Goal: Task Accomplishment & Management: Use online tool/utility

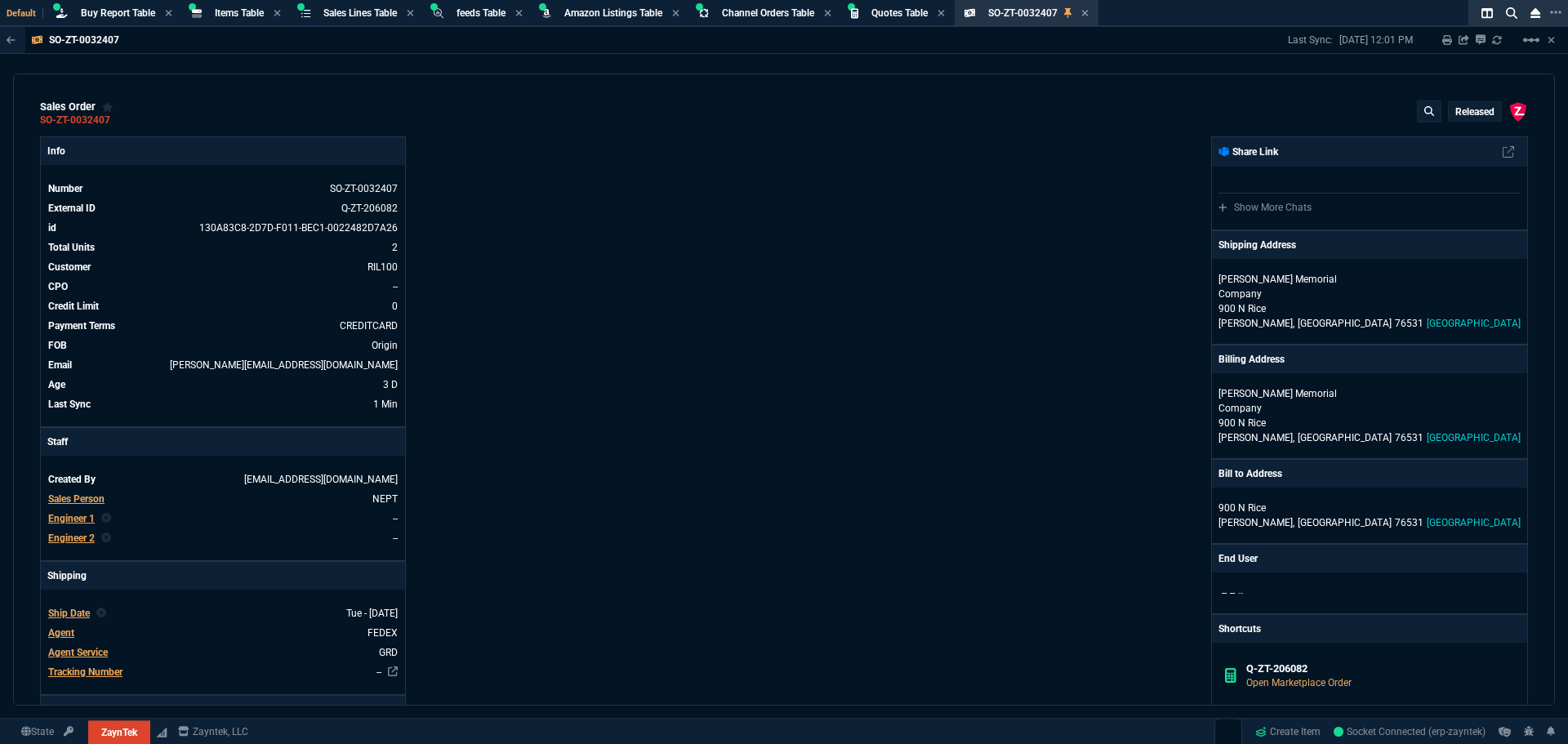
select select "8: NEPT"
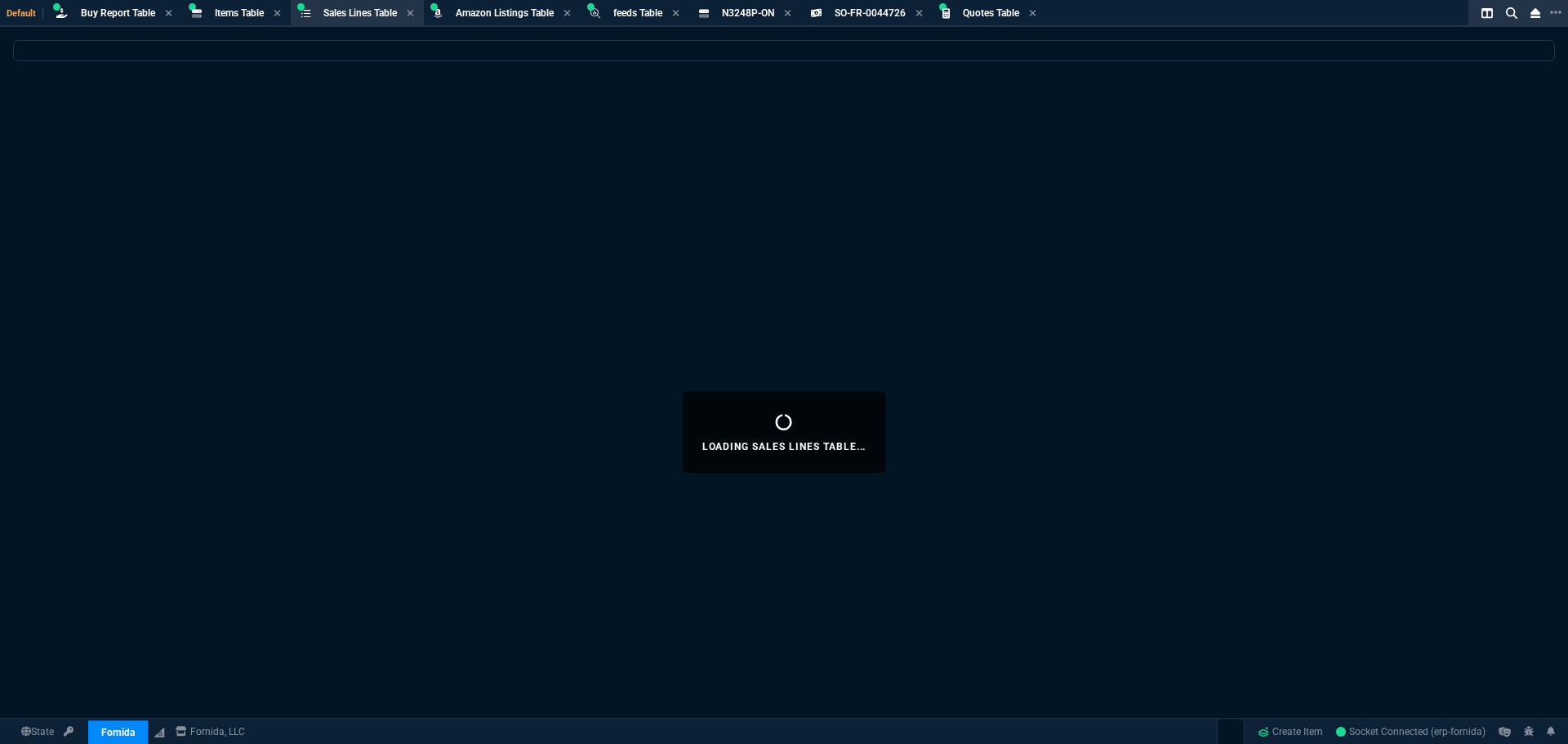
select select "8: NEPT"
select select
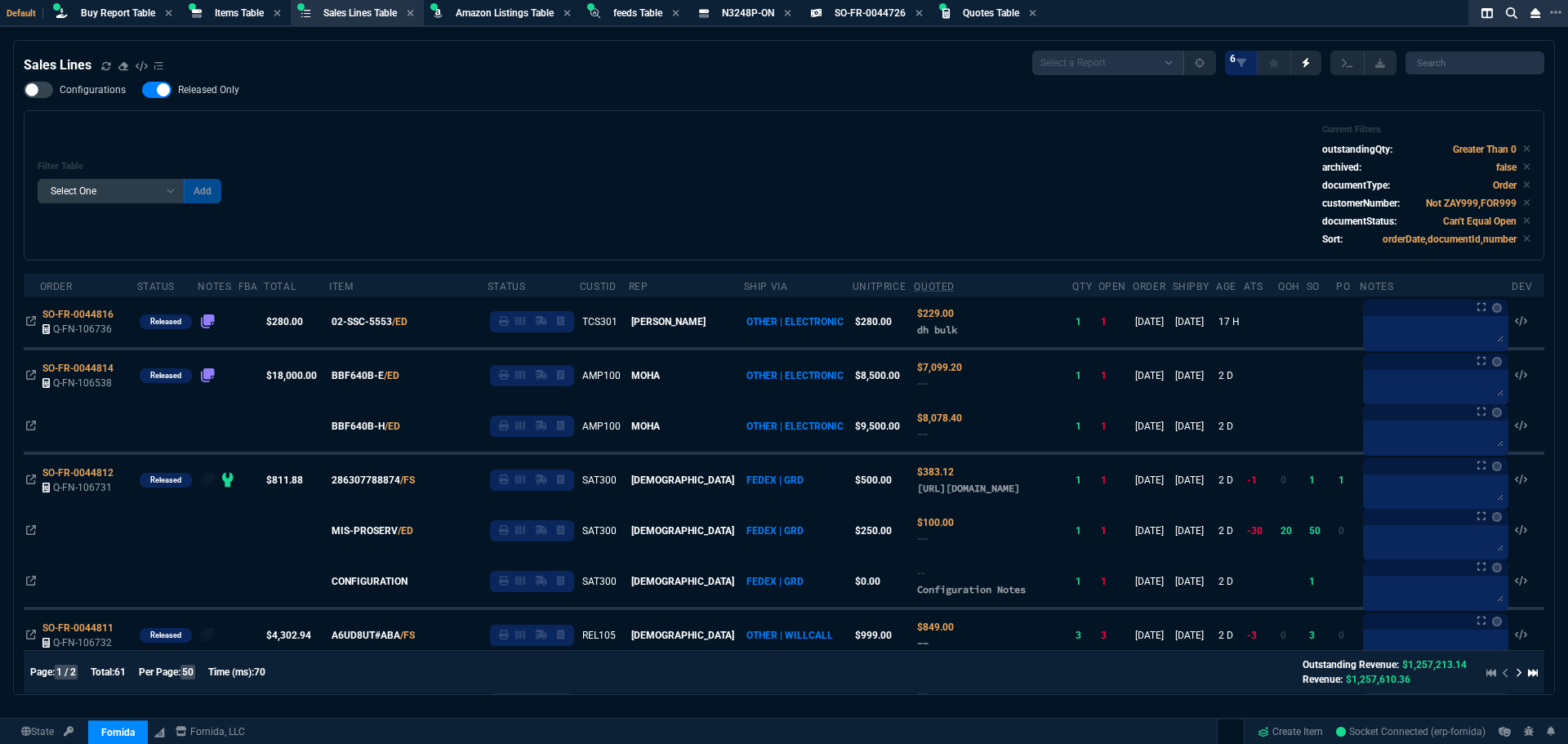
click at [859, 160] on div "Filter Table Select One Add Filter () Age () ATS () Cond (itemVariantCode) Cust…" at bounding box center [784, 185] width 1493 height 123
